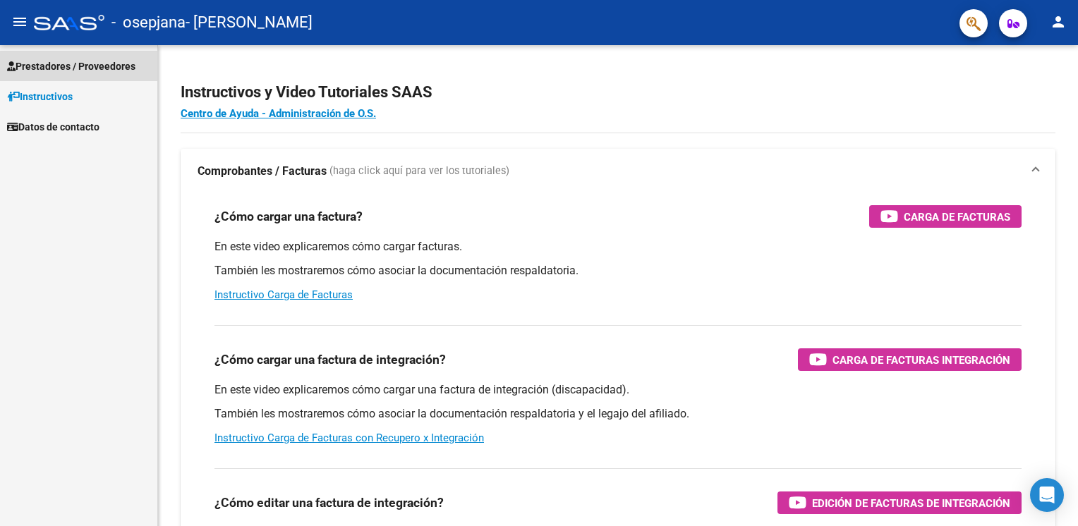
click at [84, 66] on span "Prestadores / Proveedores" at bounding box center [71, 67] width 128 height 16
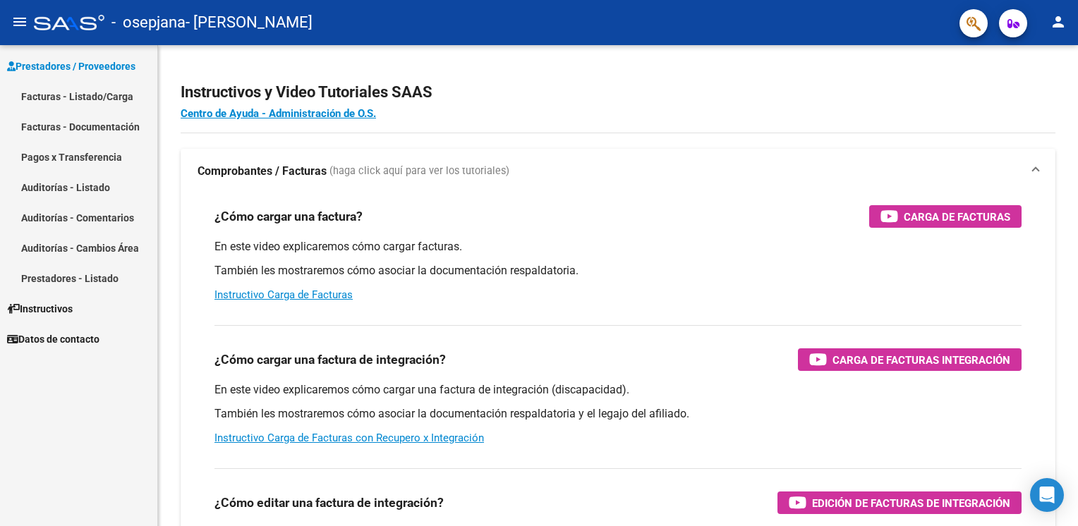
click at [68, 97] on link "Facturas - Listado/Carga" at bounding box center [78, 96] width 157 height 30
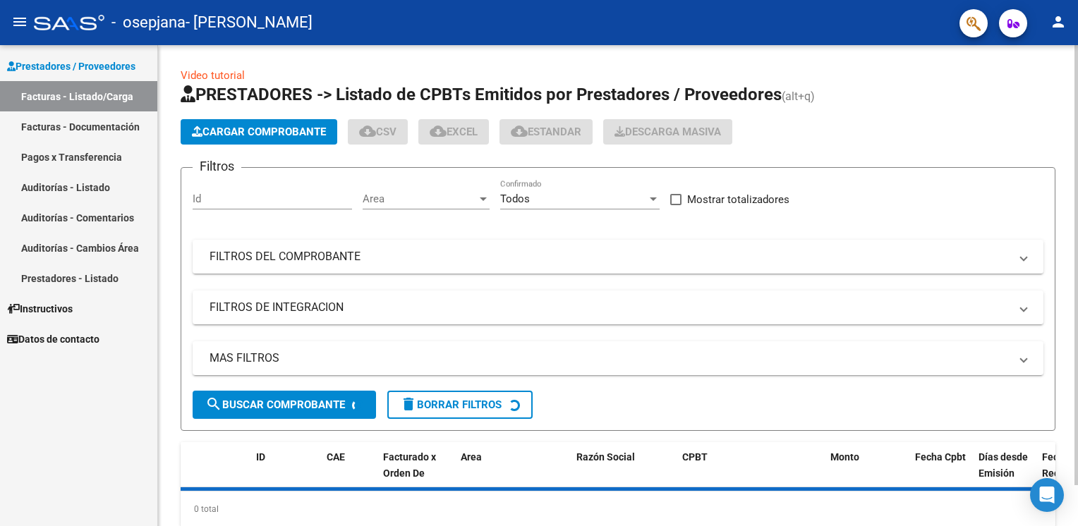
click at [263, 131] on span "Cargar Comprobante" at bounding box center [259, 132] width 134 height 13
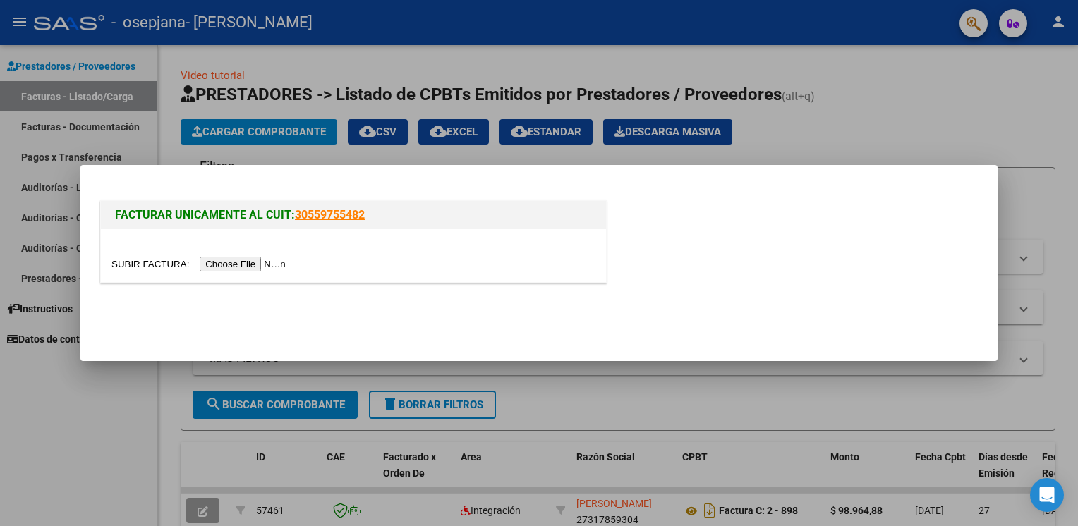
click at [239, 265] on input "file" at bounding box center [201, 264] width 179 height 15
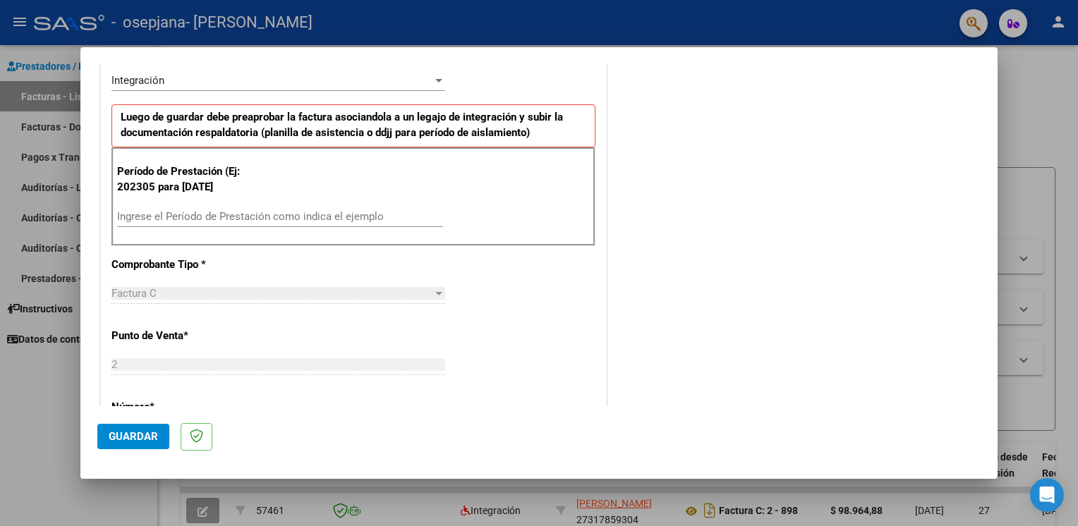
scroll to position [353, 0]
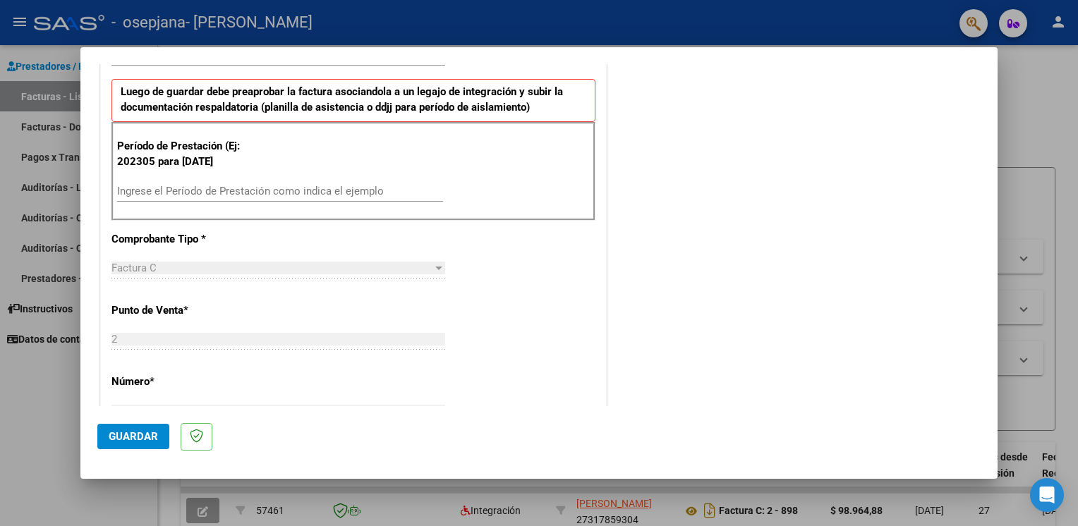
click at [229, 186] on input "Ingrese el Período de Prestación como indica el ejemplo" at bounding box center [280, 191] width 326 height 13
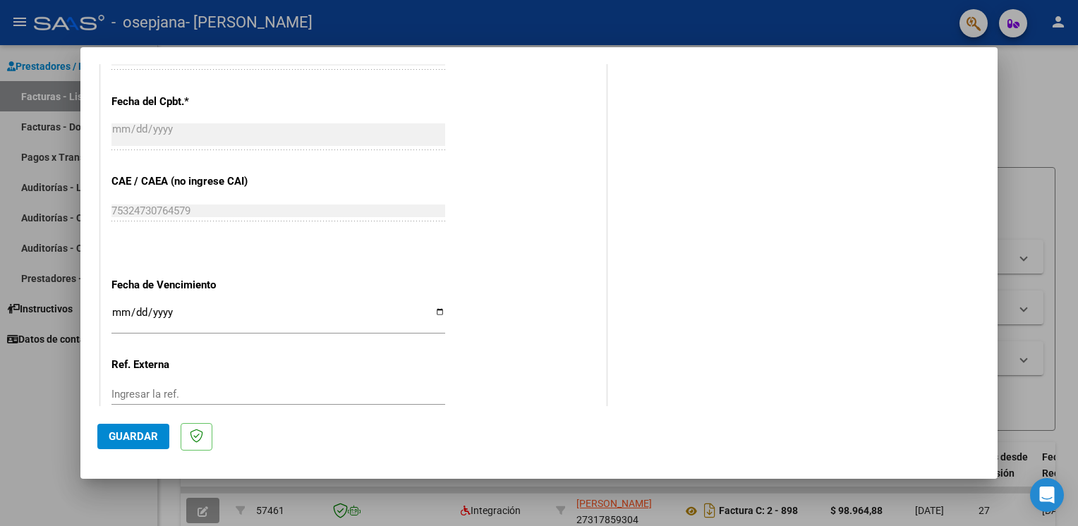
scroll to position [872, 0]
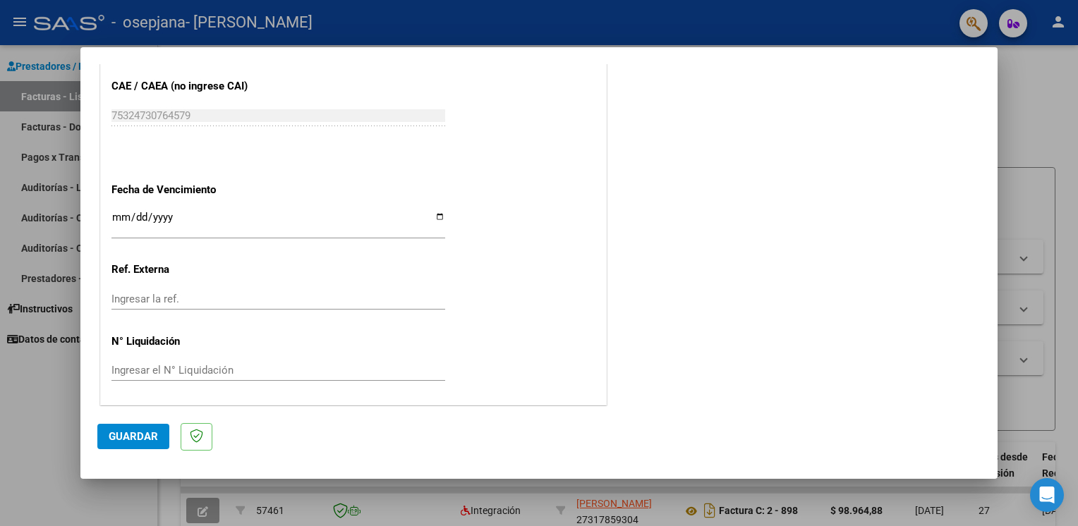
type input "202507"
click at [138, 435] on span "Guardar" at bounding box center [133, 436] width 49 height 13
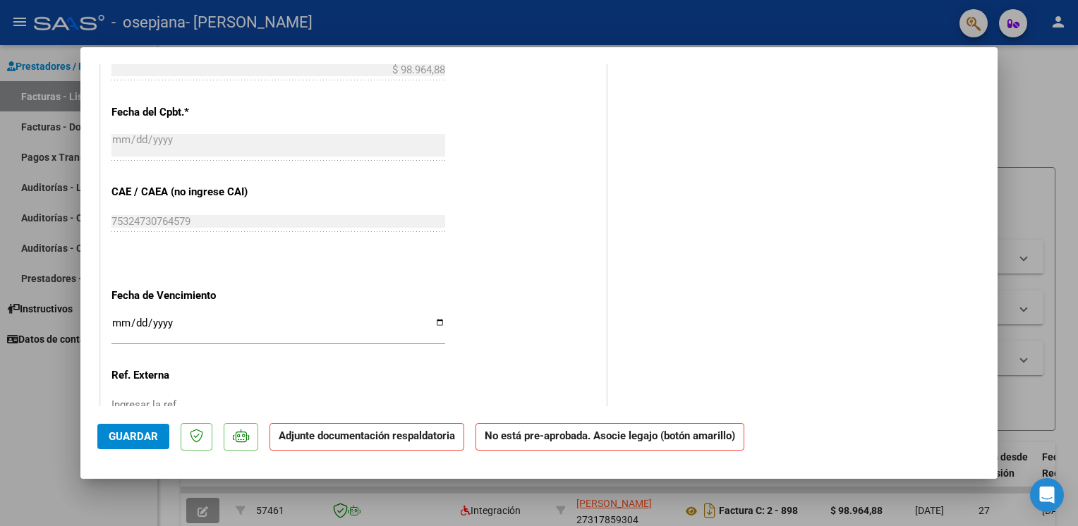
scroll to position [847, 0]
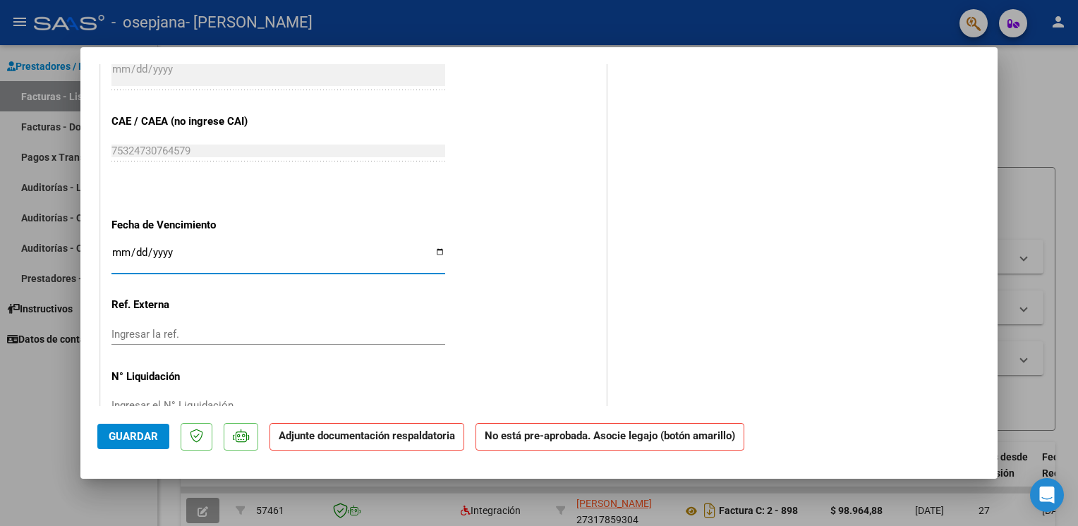
click at [438, 253] on input "Ingresar la fecha" at bounding box center [279, 258] width 334 height 23
type input "[DATE]"
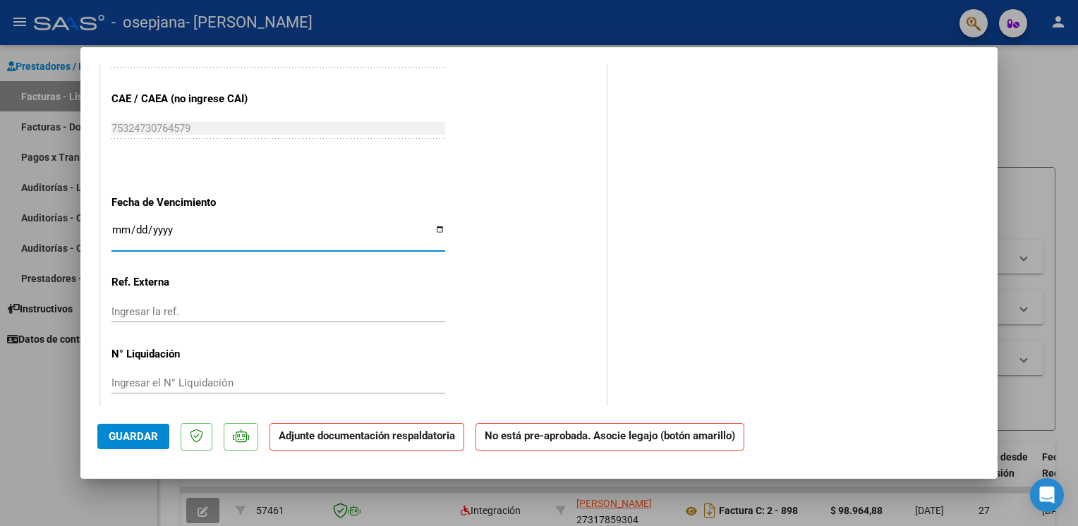
scroll to position [882, 0]
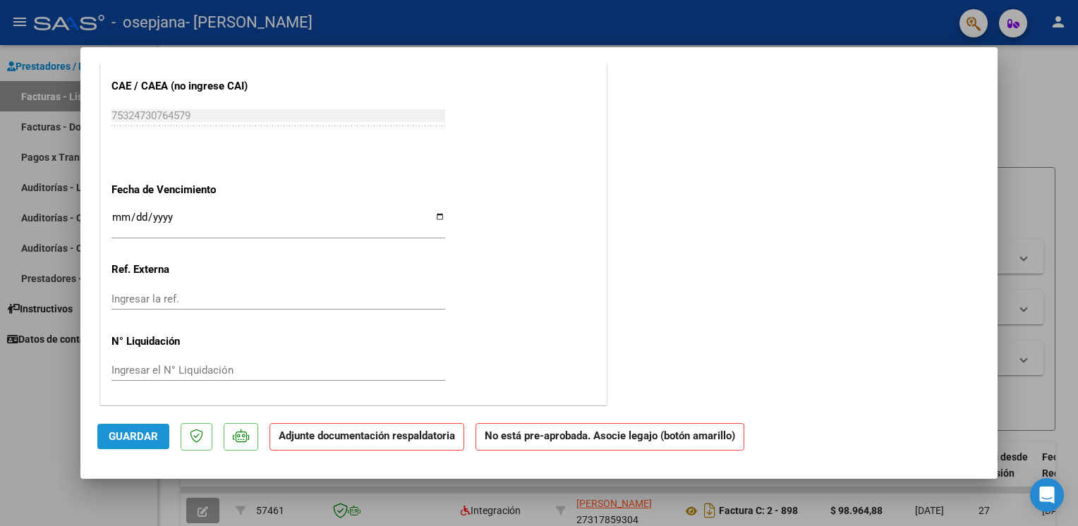
click at [138, 433] on span "Guardar" at bounding box center [133, 436] width 49 height 13
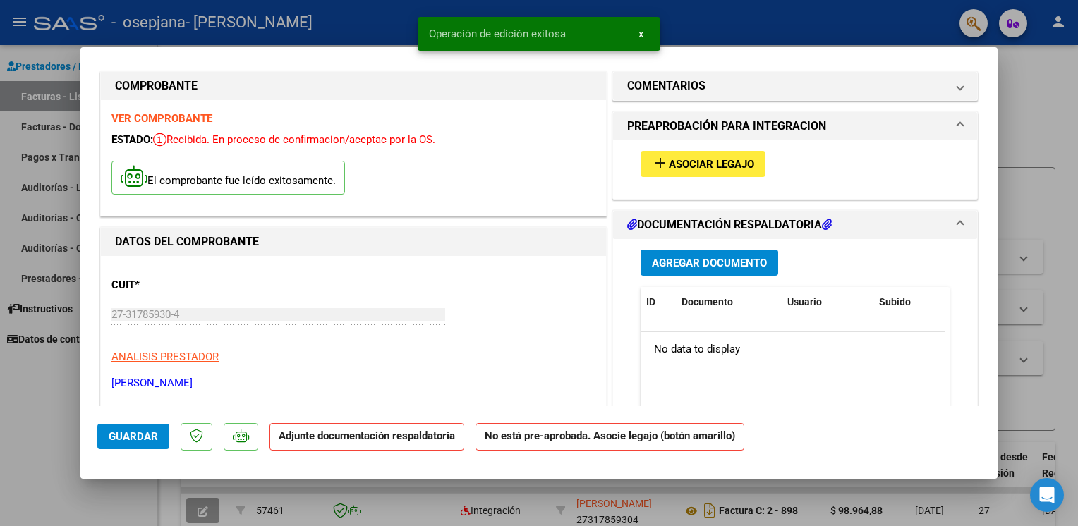
scroll to position [0, 0]
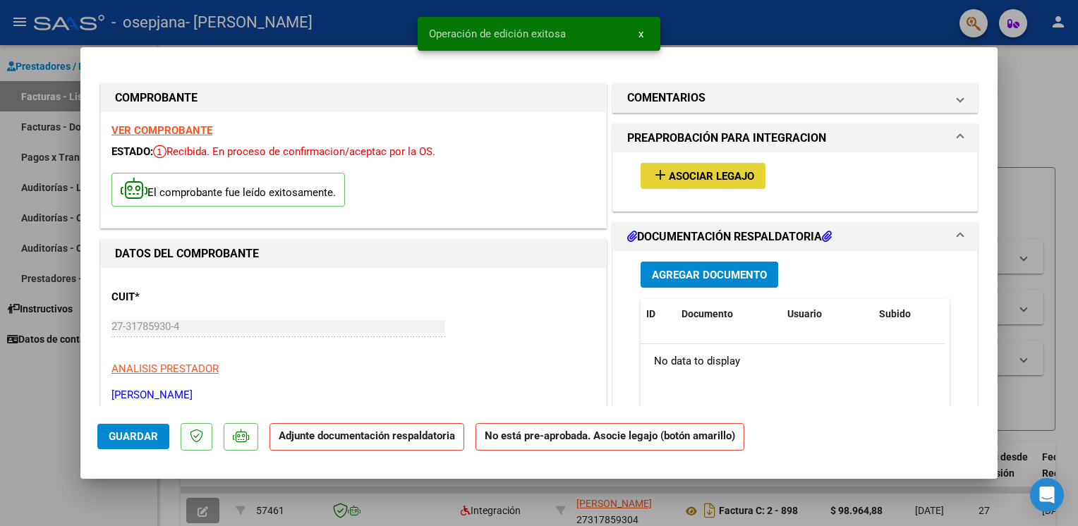
click at [687, 178] on span "Asociar Legajo" at bounding box center [711, 176] width 85 height 13
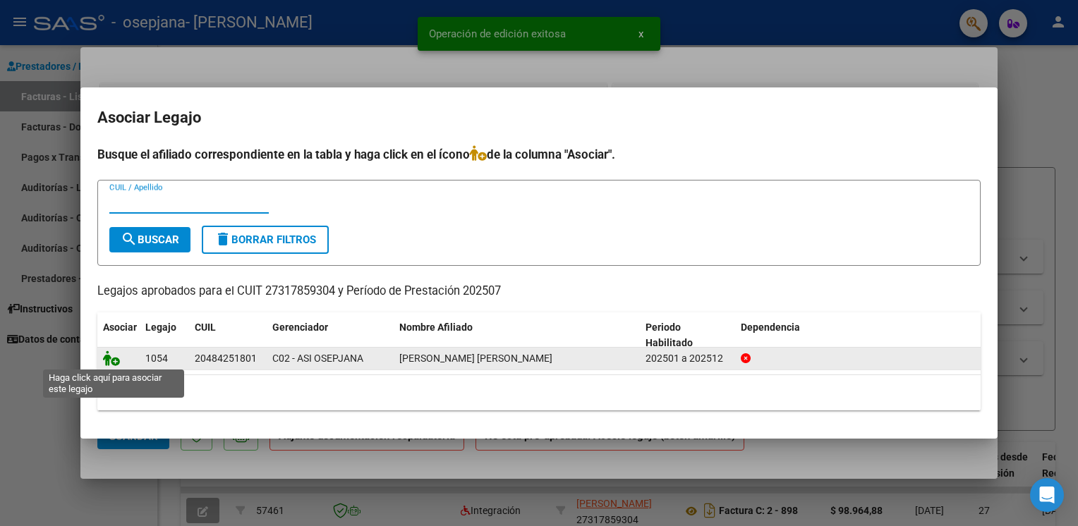
click at [109, 362] on icon at bounding box center [111, 359] width 17 height 16
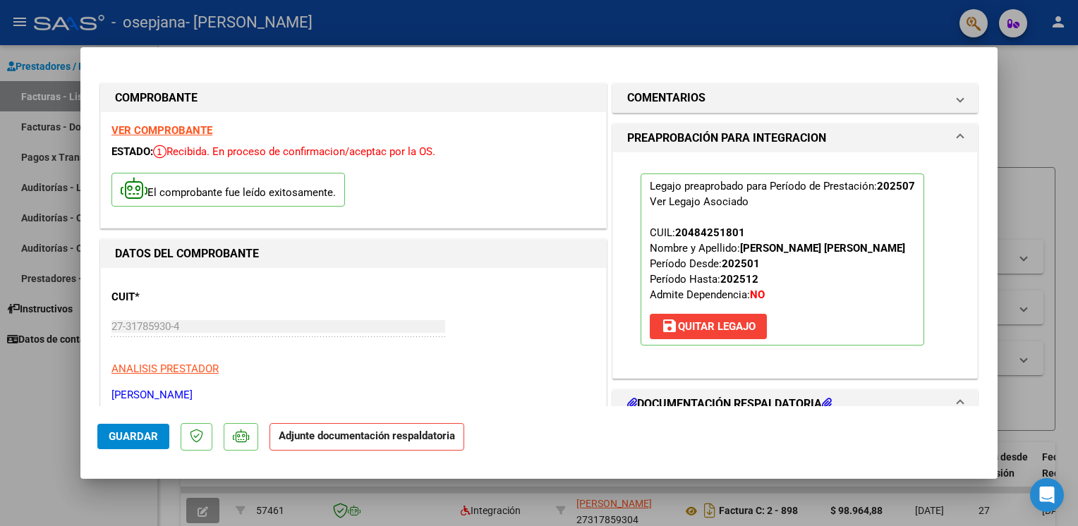
scroll to position [212, 0]
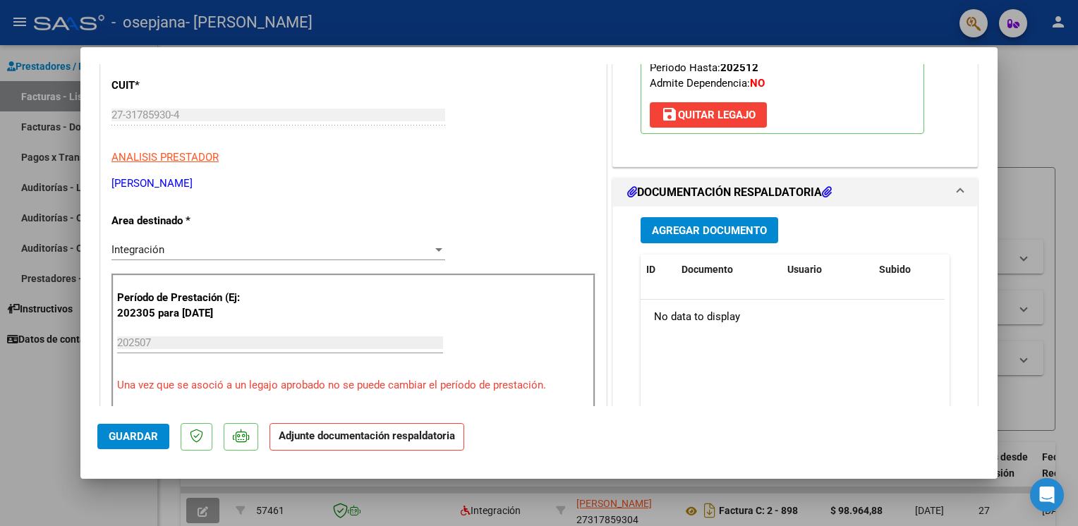
click at [675, 227] on span "Agregar Documento" at bounding box center [709, 230] width 115 height 13
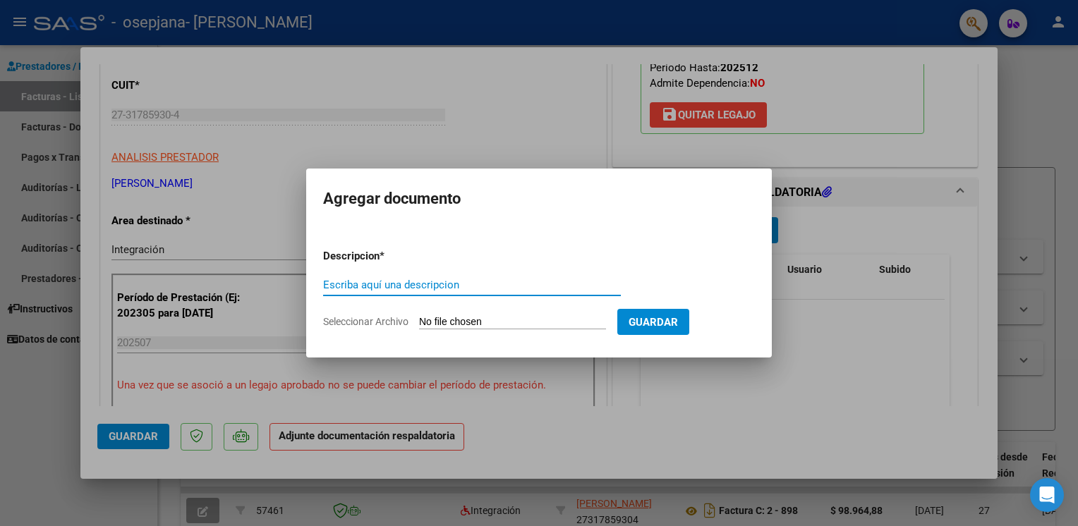
drag, startPoint x: 675, startPoint y: 227, endPoint x: 505, endPoint y: 279, distance: 177.2
click at [505, 279] on input "Escriba aquí una descripcion" at bounding box center [472, 285] width 298 height 13
type input "CAE"
click at [464, 320] on input "Seleccionar Archivo" at bounding box center [512, 322] width 187 height 13
type input "C:\fakepath\CAE.pdf"
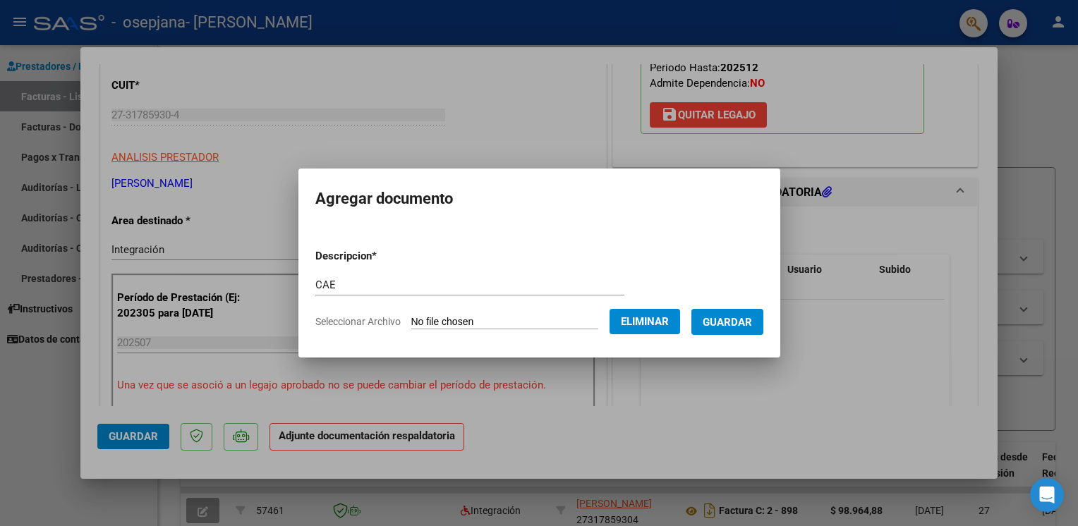
click at [740, 315] on span "Guardar" at bounding box center [727, 321] width 49 height 13
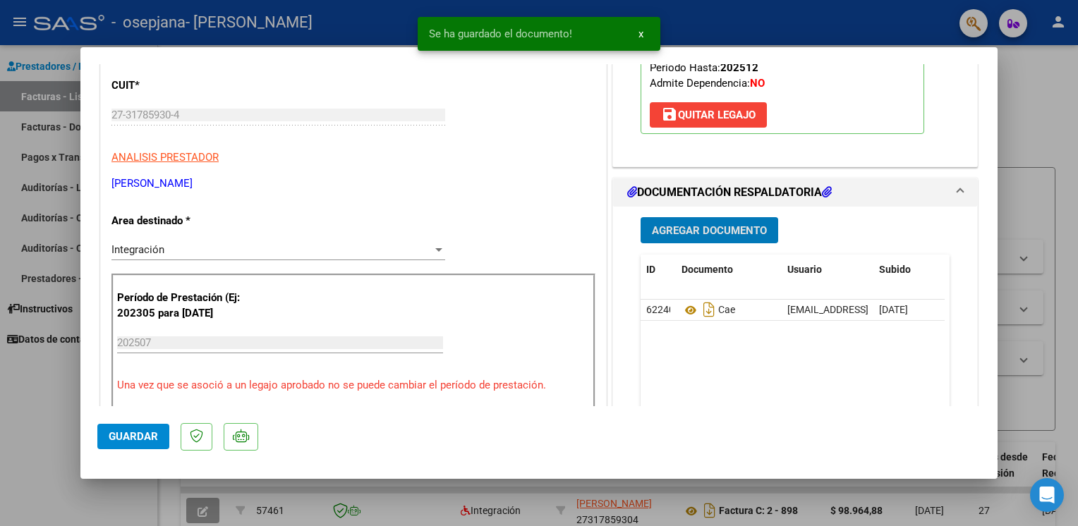
click at [681, 224] on span "Agregar Documento" at bounding box center [709, 230] width 115 height 13
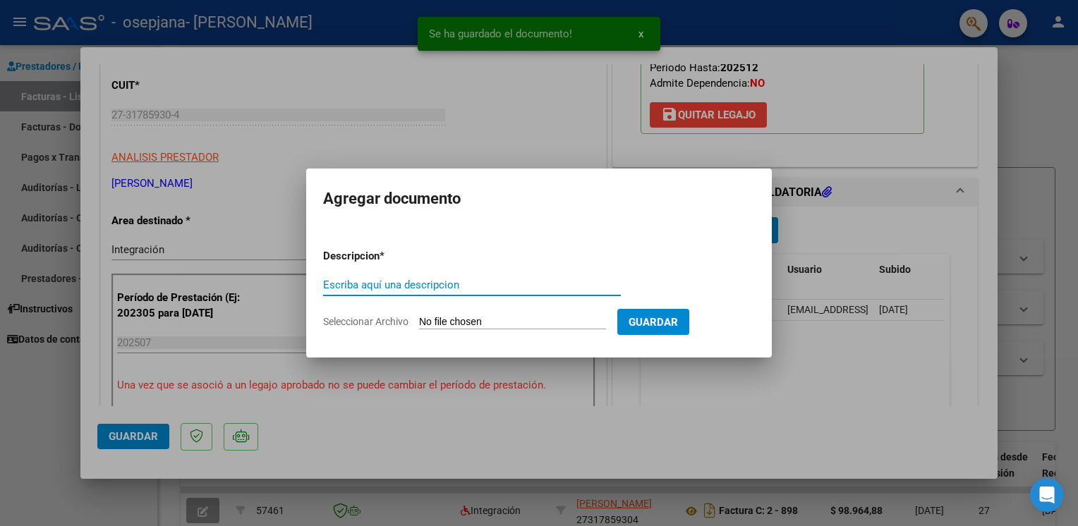
click at [476, 287] on input "Escriba aquí una descripcion" at bounding box center [472, 285] width 298 height 13
type input "Planilla de assistencia"
click at [528, 327] on input "Seleccionar Archivo" at bounding box center [512, 322] width 187 height 13
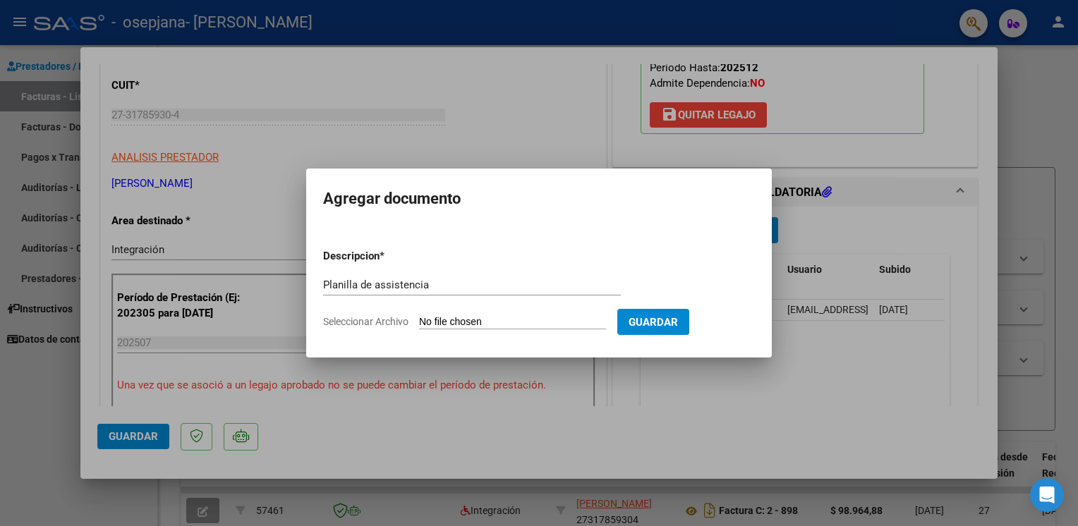
type input "C:\fakepath\Planilla de asistencia.pdf"
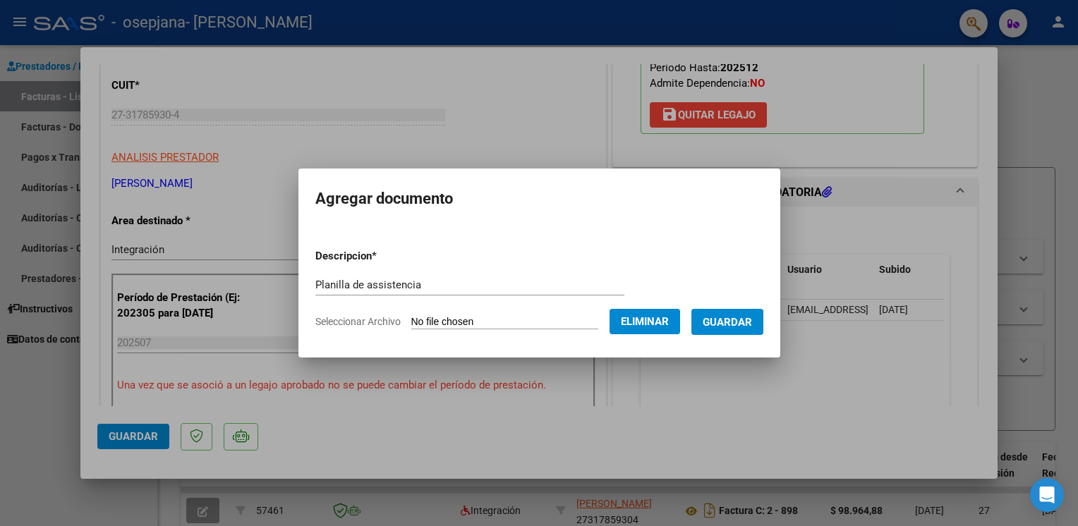
click at [730, 322] on span "Guardar" at bounding box center [727, 322] width 49 height 13
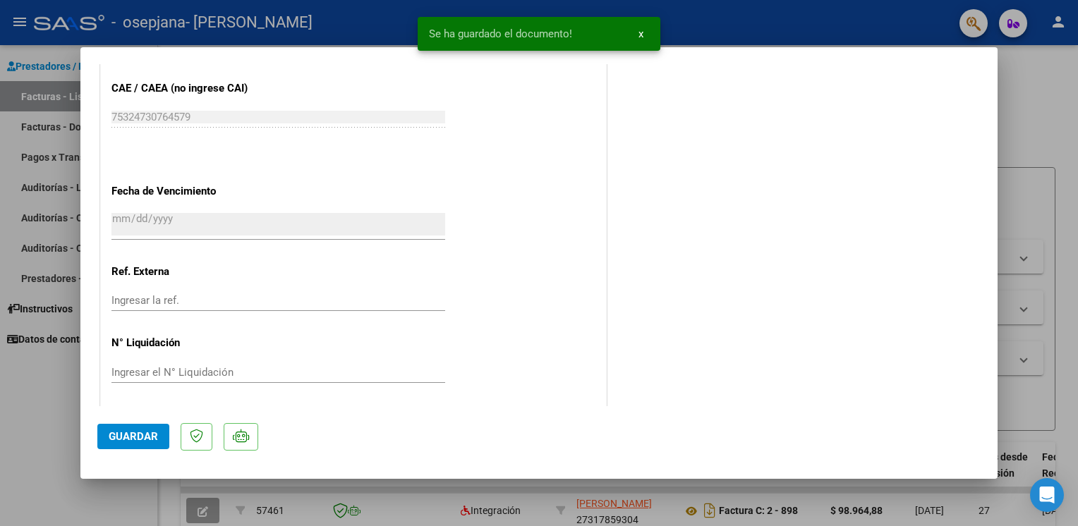
scroll to position [919, 0]
click at [127, 433] on span "Guardar" at bounding box center [133, 436] width 49 height 13
click at [128, 441] on span "Guardar" at bounding box center [133, 436] width 49 height 13
click at [1064, 97] on div at bounding box center [539, 263] width 1078 height 526
type input "$ 0,00"
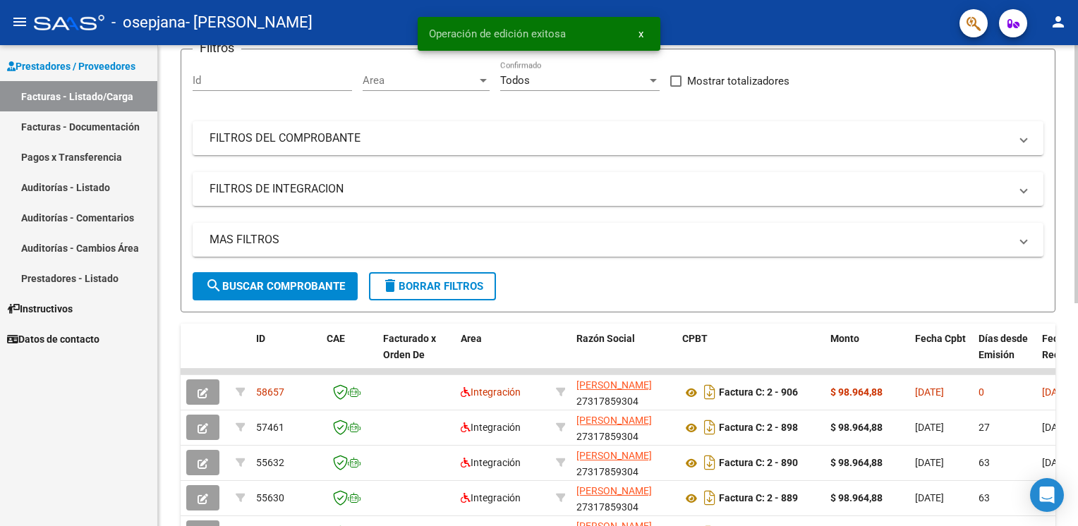
scroll to position [141, 0]
